Goal: Task Accomplishment & Management: Use online tool/utility

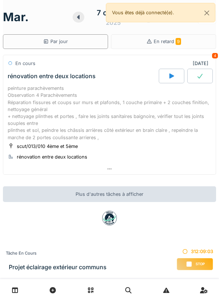
click at [175, 74] on icon at bounding box center [171, 76] width 7 height 6
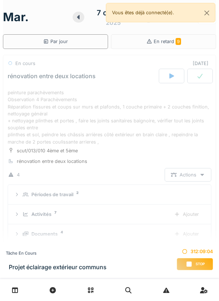
scroll to position [26, 0]
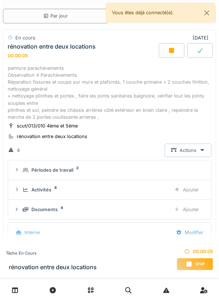
click at [147, 89] on div "peinture parachèvements Observation 4 Parachèvements Réparation fissures et cou…" at bounding box center [110, 93] width 204 height 56
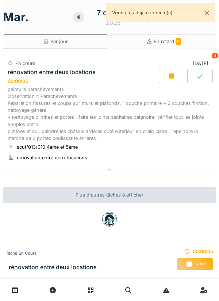
scroll to position [0, 0]
click at [194, 114] on div "peinture parachèvements Observation 4 Parachèvements Réparation fissures et cou…" at bounding box center [110, 114] width 204 height 56
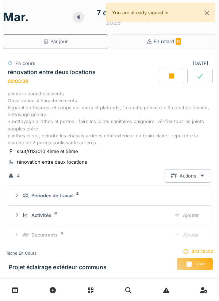
scroll to position [26, 0]
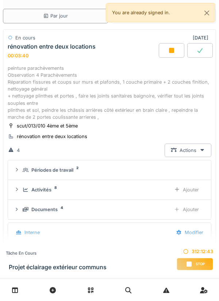
click at [195, 191] on div "Ajouter" at bounding box center [186, 190] width 37 height 14
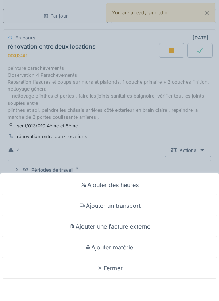
click at [149, 248] on div "Ajouter matériel" at bounding box center [110, 247] width 216 height 21
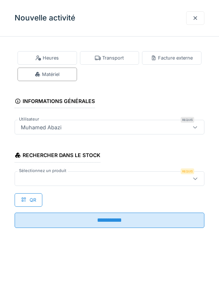
click at [196, 178] on icon at bounding box center [196, 178] width 6 height 5
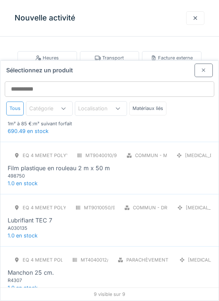
scroll to position [35, 0]
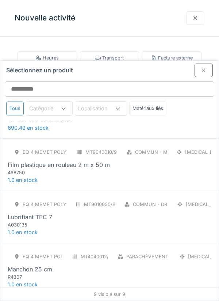
click at [193, 146] on div "Eq 4 Memet polyvalent RE MT9040010/998/004 Commun - Mastics PCE Film plastique …" at bounding box center [110, 161] width 204 height 31
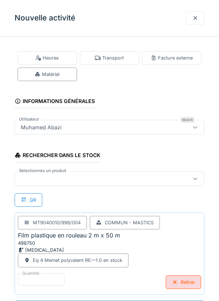
click at [196, 177] on icon at bounding box center [196, 178] width 6 height 5
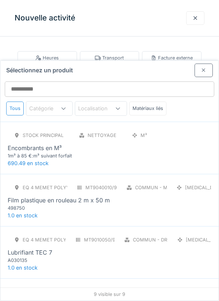
scroll to position [28, 0]
click at [176, 248] on div "Lubrifiant TEC 7" at bounding box center [110, 252] width 204 height 9
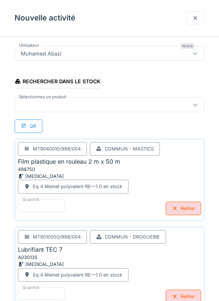
scroll to position [76, 0]
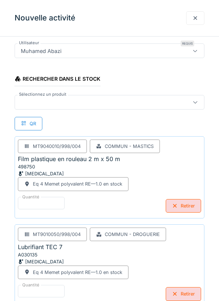
click at [195, 102] on icon at bounding box center [196, 102] width 6 height 5
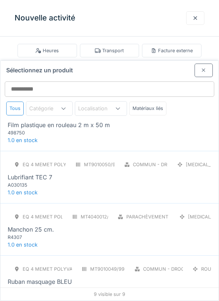
scroll to position [82, 0]
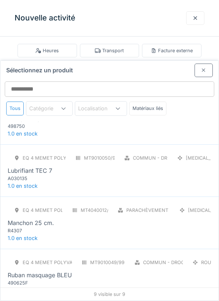
click at [184, 204] on div "Eq 4 Memet polyvalent RE MT4040012/998/004 Parachèvement - Outillages PCE Manch…" at bounding box center [110, 219] width 204 height 31
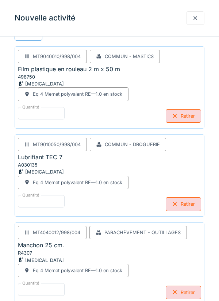
scroll to position [171, 0]
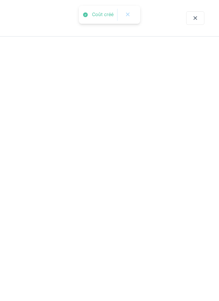
scroll to position [0, 0]
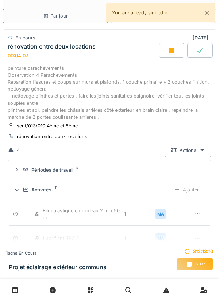
click at [178, 190] on icon at bounding box center [177, 189] width 6 height 5
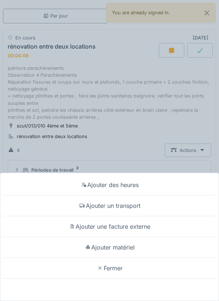
click at [151, 258] on div "Ajouter matériel" at bounding box center [110, 247] width 216 height 21
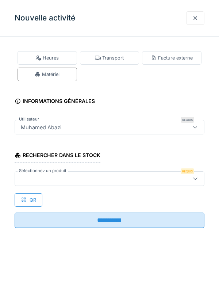
click at [195, 182] on div at bounding box center [196, 178] width 6 height 7
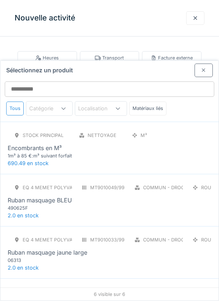
click at [180, 181] on div "Eq 4 Memet polyvalent RE MT9010049/998/004 Commun - Droguerie ROU Ruban masquag…" at bounding box center [110, 196] width 204 height 31
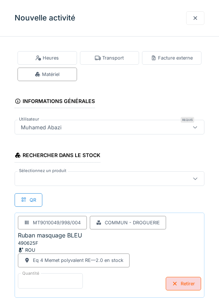
click at [56, 280] on input "*" at bounding box center [50, 281] width 65 height 15
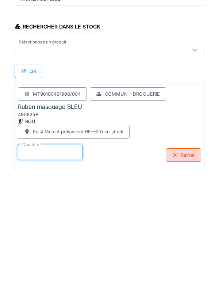
scroll to position [38, 0]
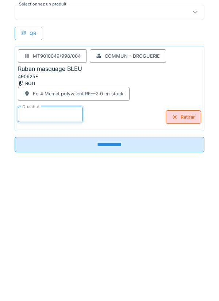
type input "*"
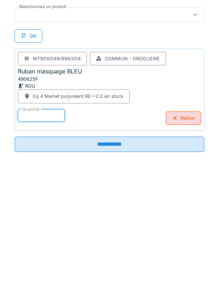
click at [161, 272] on input "**********" at bounding box center [110, 273] width 190 height 15
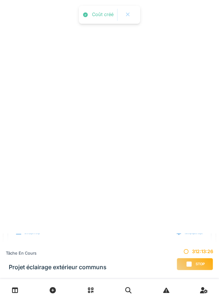
scroll to position [0, 0]
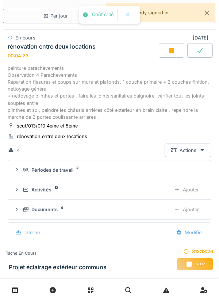
click at [184, 191] on div "Ajouter" at bounding box center [186, 190] width 37 height 14
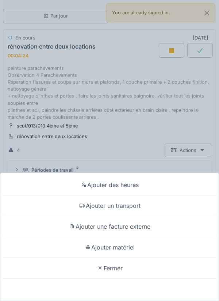
click at [159, 250] on div "Ajouter matériel" at bounding box center [110, 247] width 216 height 21
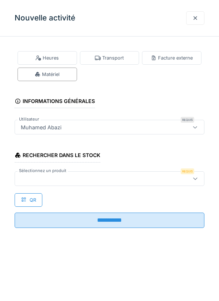
click at [195, 178] on icon at bounding box center [195, 179] width 4 height 2
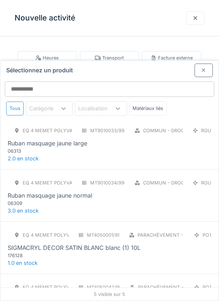
scroll to position [58, 0]
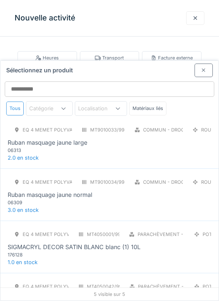
click at [199, 177] on div "Eq 4 Memet polyvalent RE MT9010034/998/004 Commun - Droguerie ROU Ruban masquag…" at bounding box center [109, 195] width 219 height 52
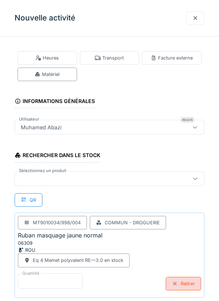
click at [58, 281] on input "*" at bounding box center [50, 281] width 65 height 15
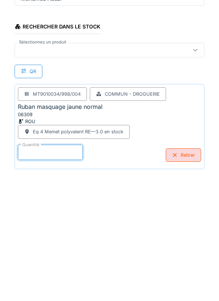
scroll to position [35, 0]
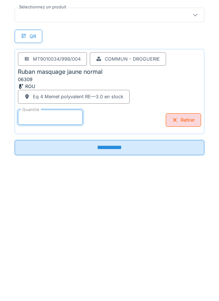
type input "*"
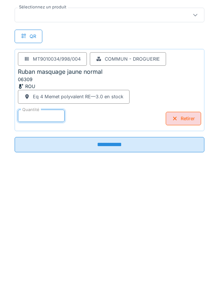
click at [194, 144] on icon at bounding box center [196, 143] width 6 height 5
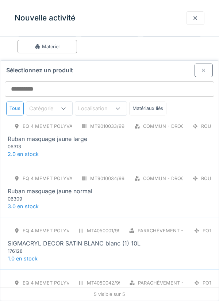
scroll to position [63, 0]
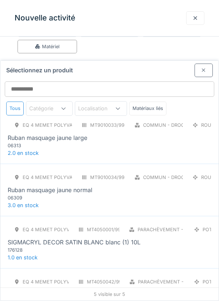
click at [163, 118] on div "Eq 4 Memet polyvalent RE MT9010033/998/004 Commun - Droguerie ROU Ruban masquag…" at bounding box center [110, 133] width 204 height 31
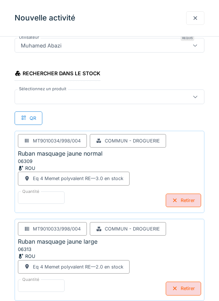
scroll to position [83, 0]
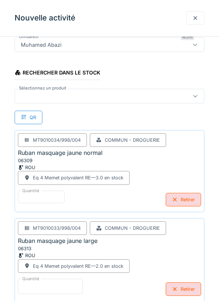
click at [69, 283] on input "*" at bounding box center [50, 286] width 65 height 15
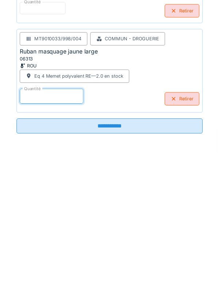
scroll to position [127, 0]
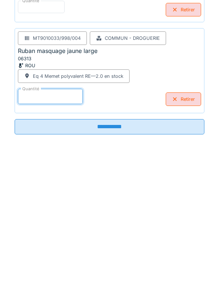
type input "*"
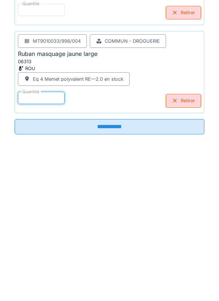
click at [147, 271] on input "**********" at bounding box center [110, 273] width 190 height 15
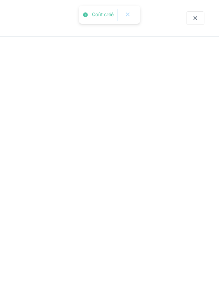
scroll to position [0, 0]
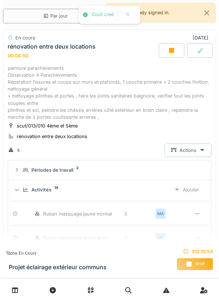
click at [177, 190] on icon at bounding box center [177, 189] width 6 height 5
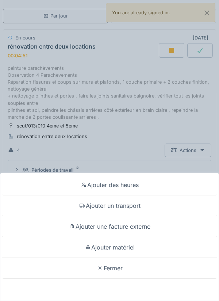
click at [148, 246] on div "Ajouter matériel" at bounding box center [110, 247] width 216 height 21
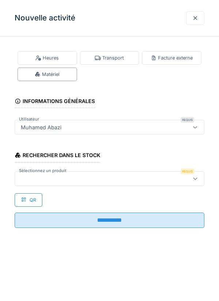
click at [195, 180] on icon at bounding box center [196, 178] width 6 height 5
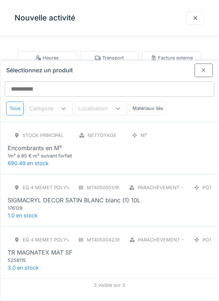
click at [181, 181] on div "Eq 4 Memet polyvalent RE MT4050001/998/004 Parachèvement - Peinture POT SIGMACR…" at bounding box center [110, 196] width 204 height 31
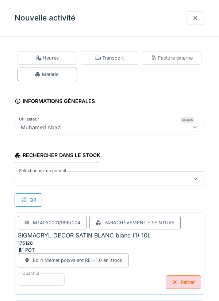
click at [195, 182] on div at bounding box center [196, 179] width 18 height 14
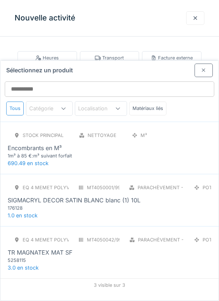
click at [170, 236] on div "Eq 4 Memet polyvalent RE MT4050042/998/004 Parachèvement - Peinture POT TR MAGN…" at bounding box center [109, 252] width 219 height 52
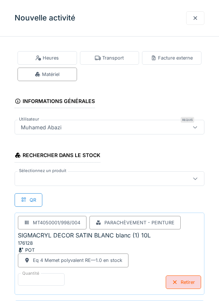
scroll to position [83, 0]
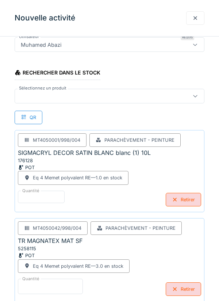
click at [68, 285] on input "*" at bounding box center [50, 286] width 65 height 15
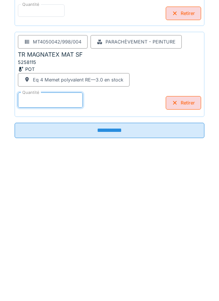
scroll to position [127, 0]
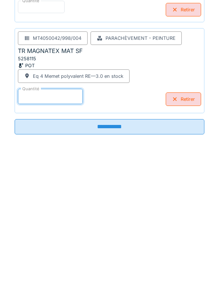
type input "*"
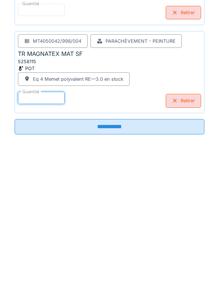
click at [162, 276] on input "**********" at bounding box center [110, 273] width 190 height 15
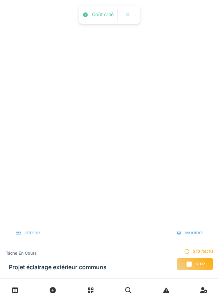
scroll to position [0, 0]
